Goal: Register for event/course

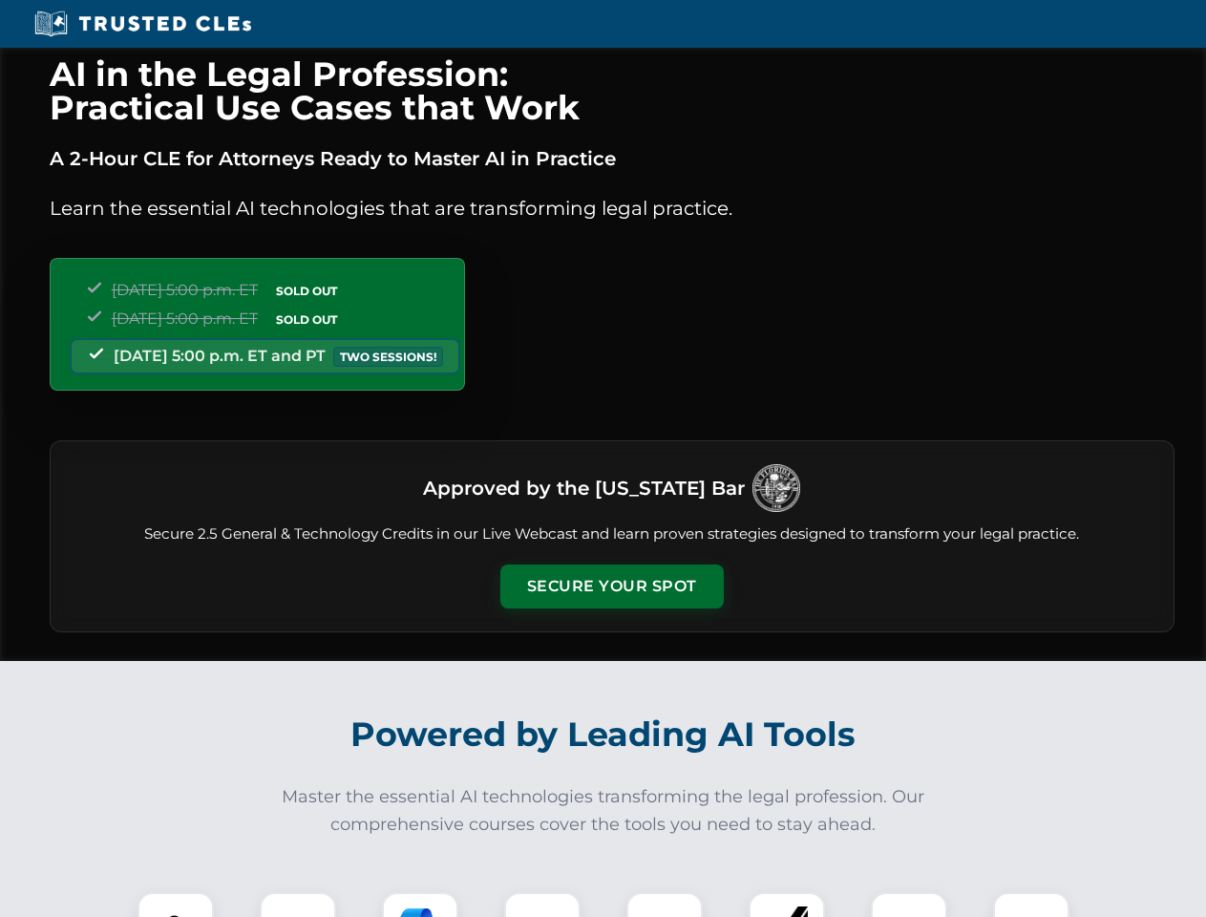
click at [611, 586] on button "Secure Your Spot" at bounding box center [611, 586] width 223 height 44
click at [176, 904] on img at bounding box center [175, 929] width 55 height 55
